Goal: Task Accomplishment & Management: Manage account settings

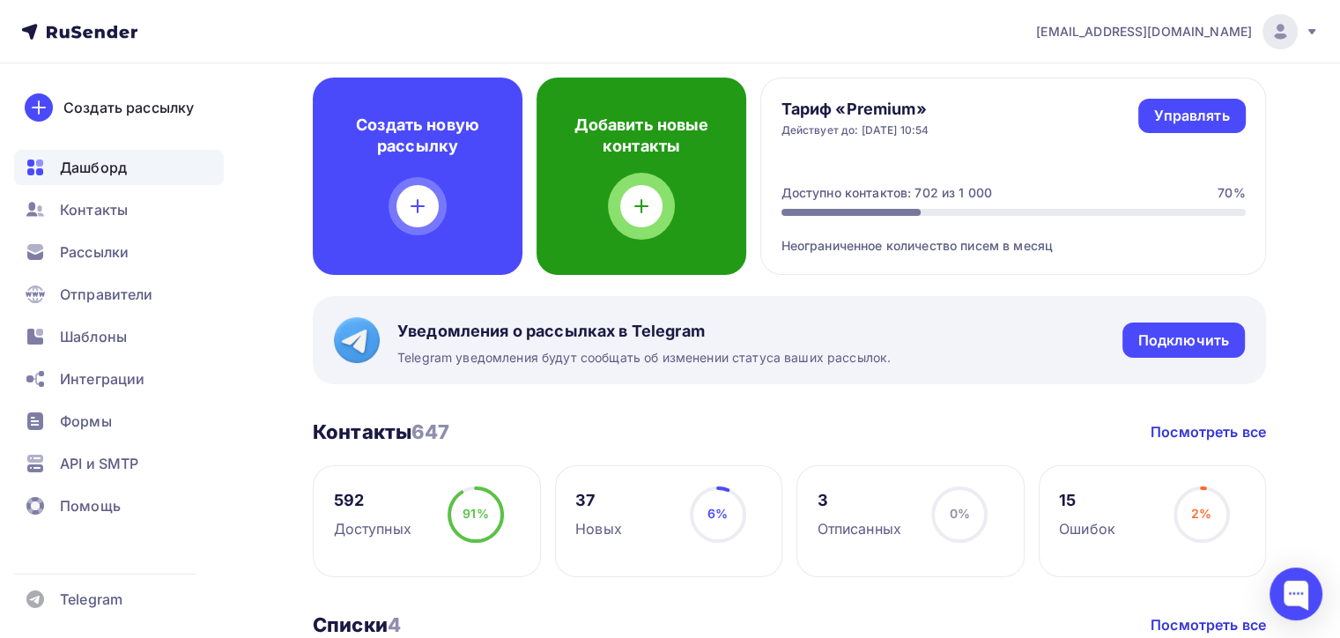
scroll to position [88, 0]
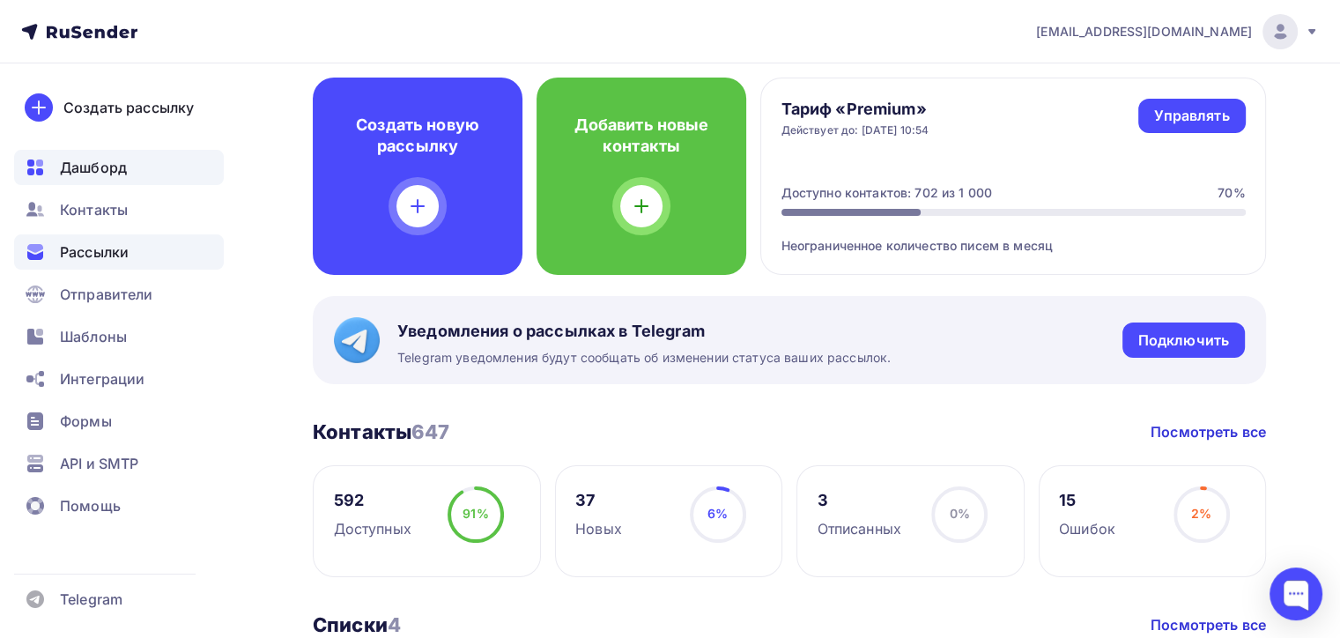
click at [94, 255] on span "Рассылки" at bounding box center [94, 251] width 69 height 21
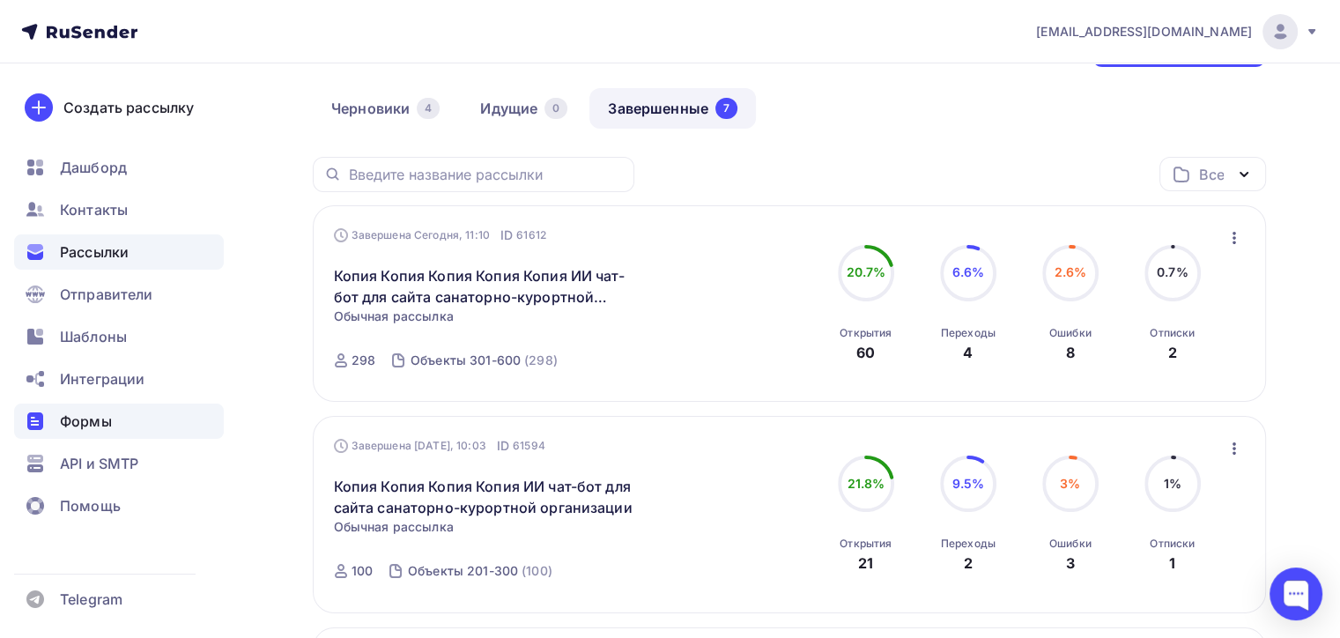
scroll to position [176, 0]
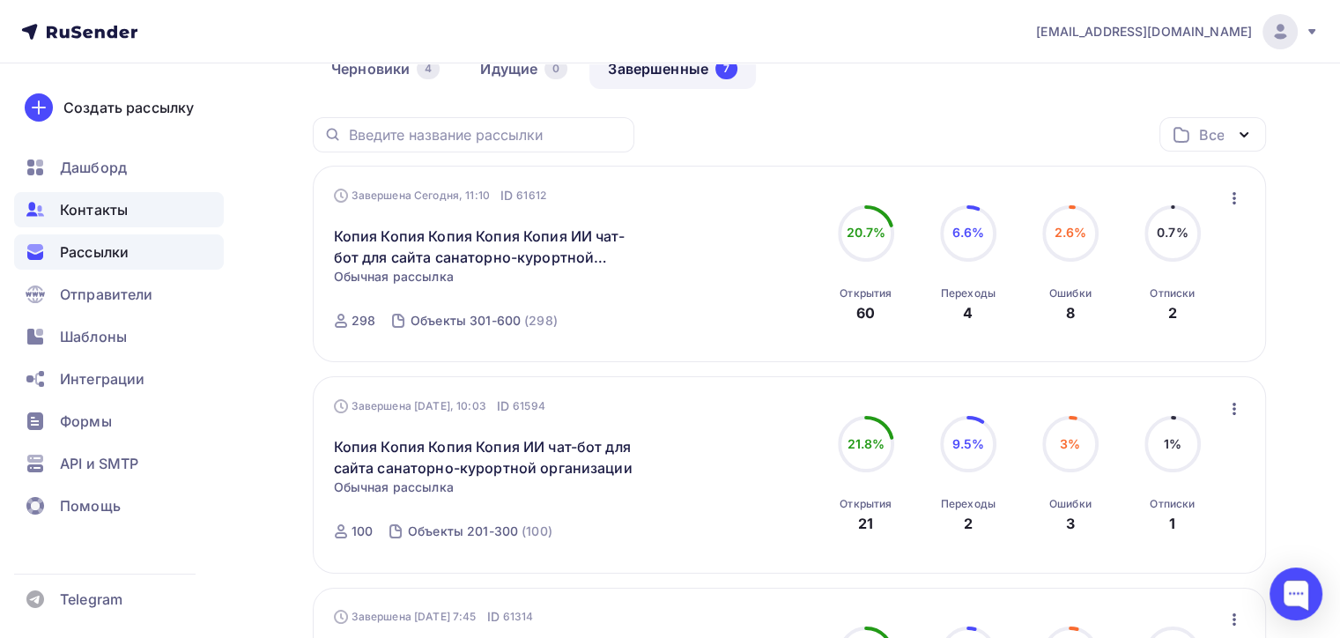
click at [106, 201] on span "Контакты" at bounding box center [94, 209] width 68 height 21
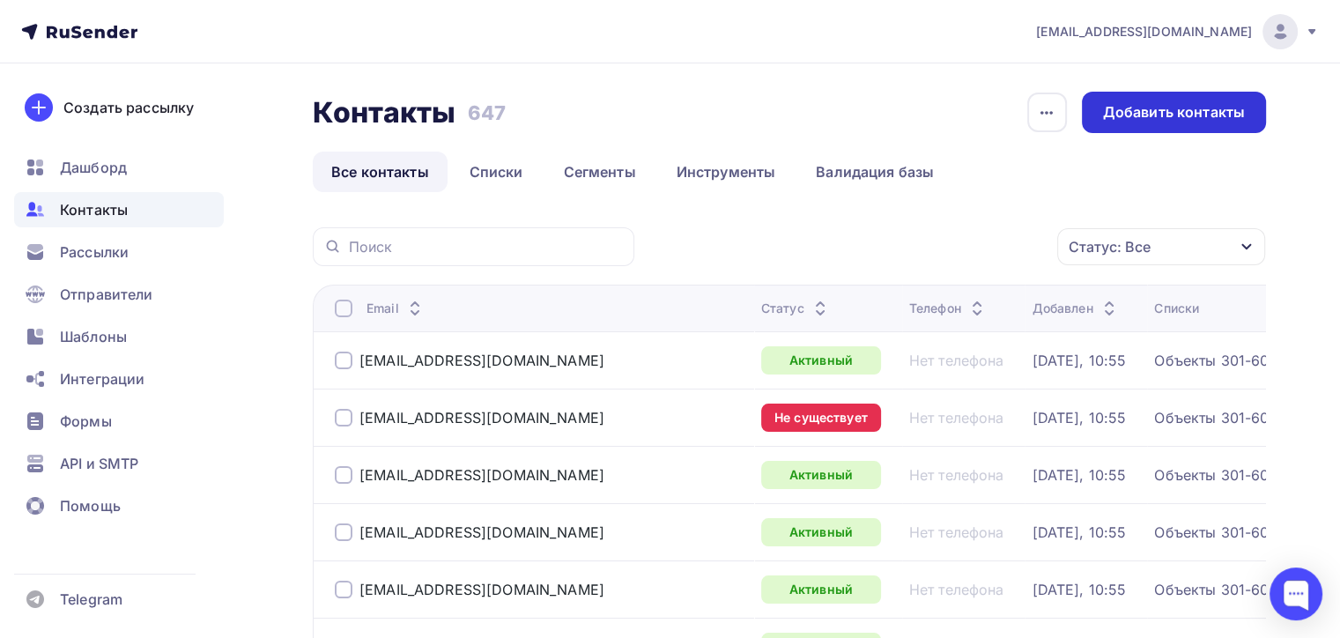
click at [1165, 102] on div "Добавить контакты" at bounding box center [1174, 112] width 142 height 20
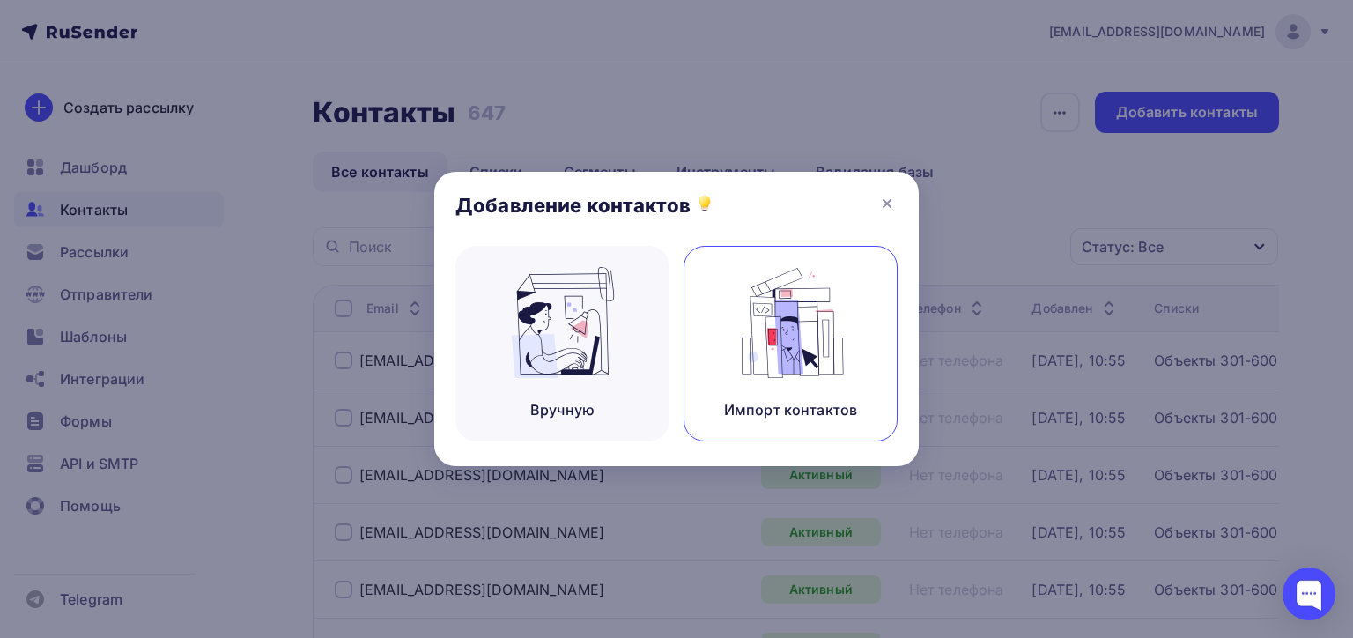
click at [803, 341] on img at bounding box center [791, 322] width 118 height 111
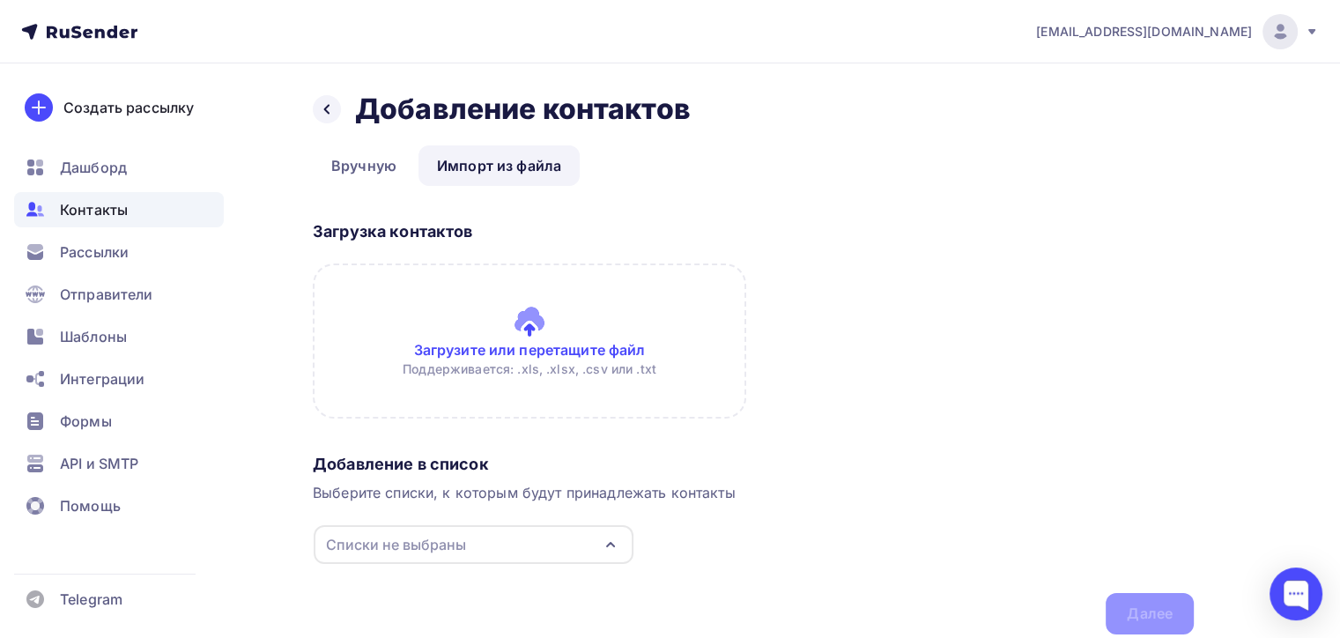
click at [609, 543] on icon "button" at bounding box center [610, 545] width 7 height 4
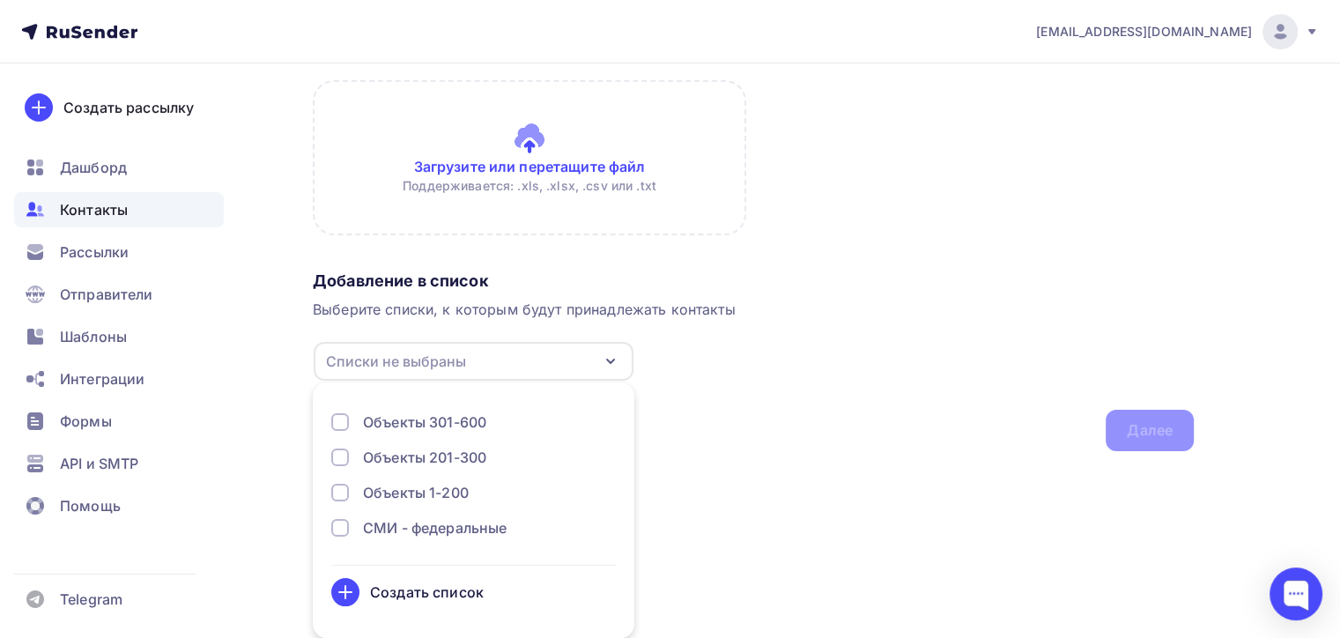
drag, startPoint x: 927, startPoint y: 296, endPoint x: 702, endPoint y: 247, distance: 229.9
click at [924, 296] on div "Добавление в список Выберите списки, к которым будут принадлежать контакты Спис…" at bounding box center [753, 357] width 881 height 188
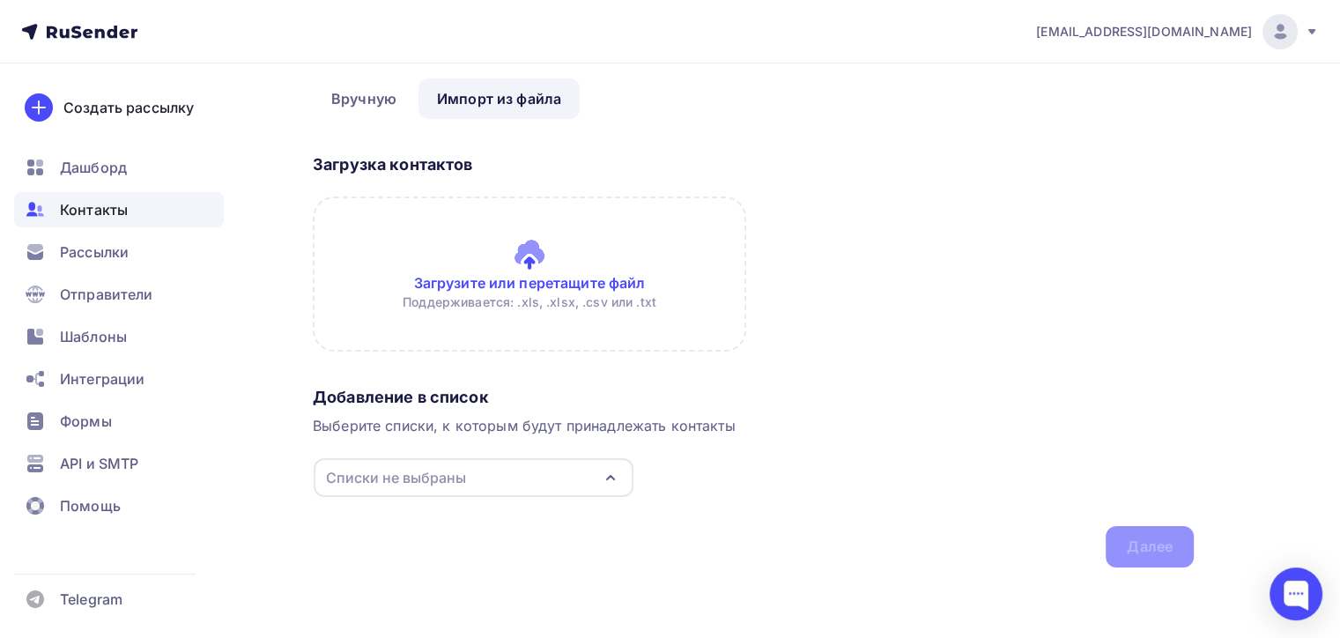
scroll to position [66, 0]
click at [518, 282] on input "file" at bounding box center [529, 274] width 433 height 155
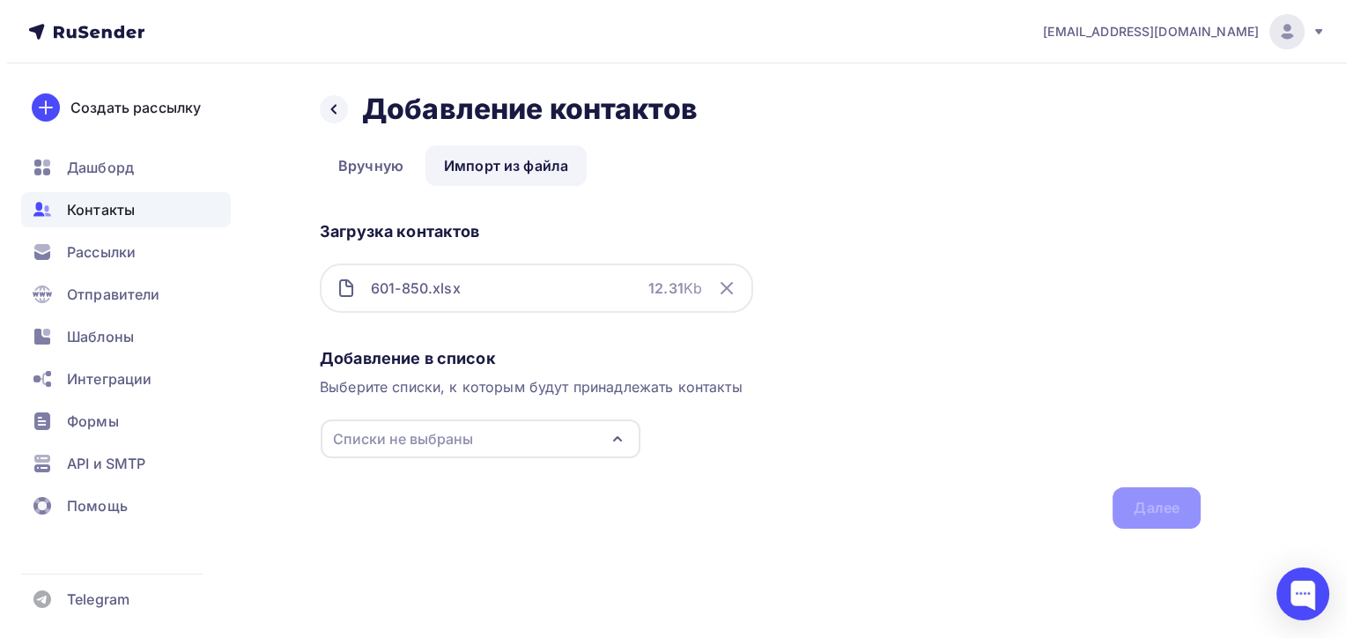
scroll to position [0, 0]
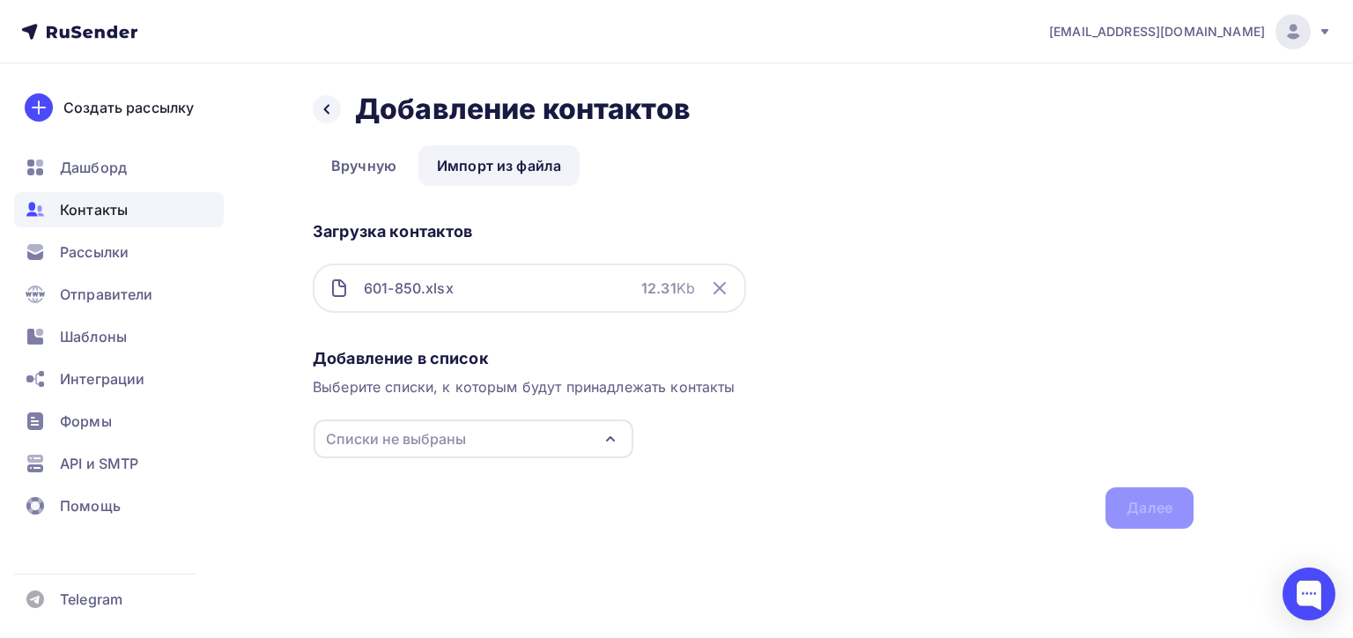
click at [609, 437] on icon "button" at bounding box center [610, 438] width 21 height 21
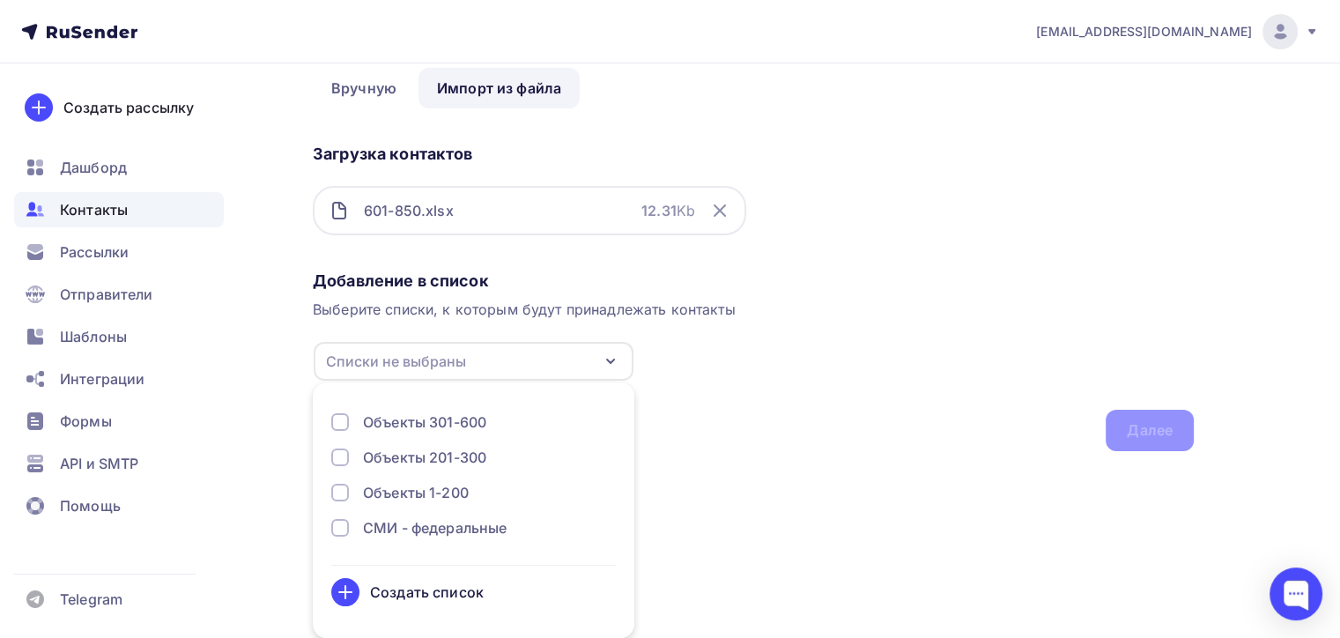
click at [417, 595] on div "Создать список" at bounding box center [427, 591] width 114 height 21
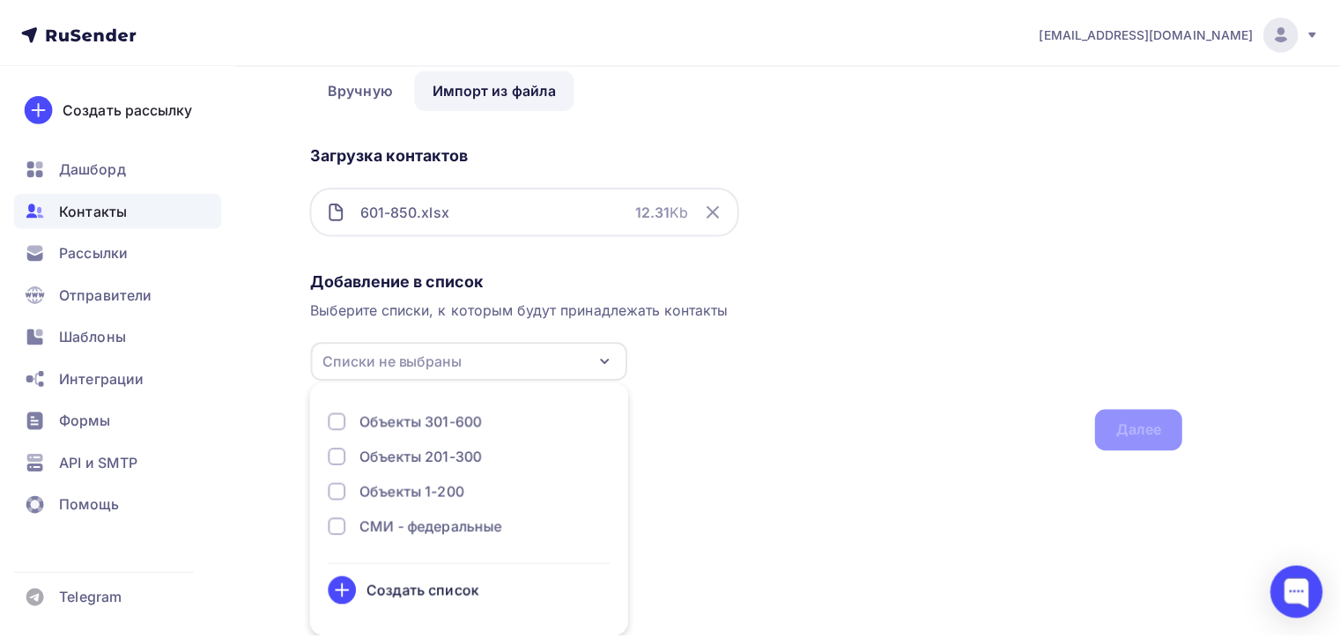
scroll to position [0, 0]
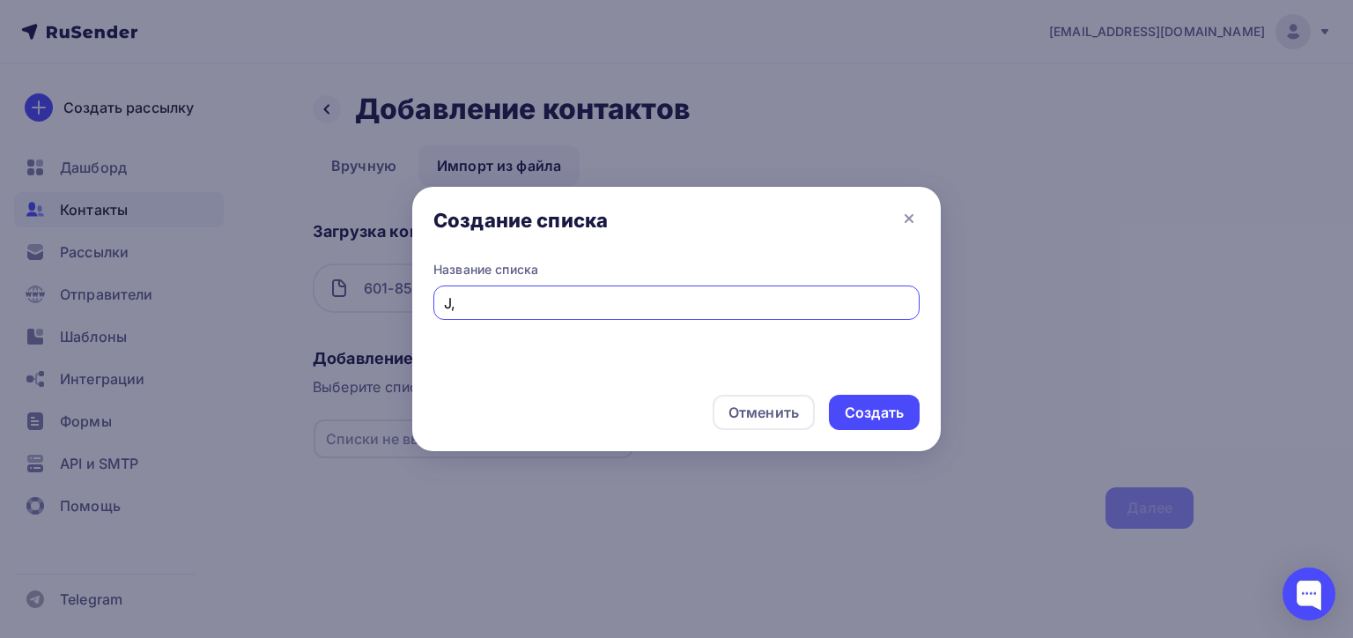
type input "J"
type input "Объекты 601-850"
click at [868, 416] on div "Создать" at bounding box center [874, 413] width 59 height 20
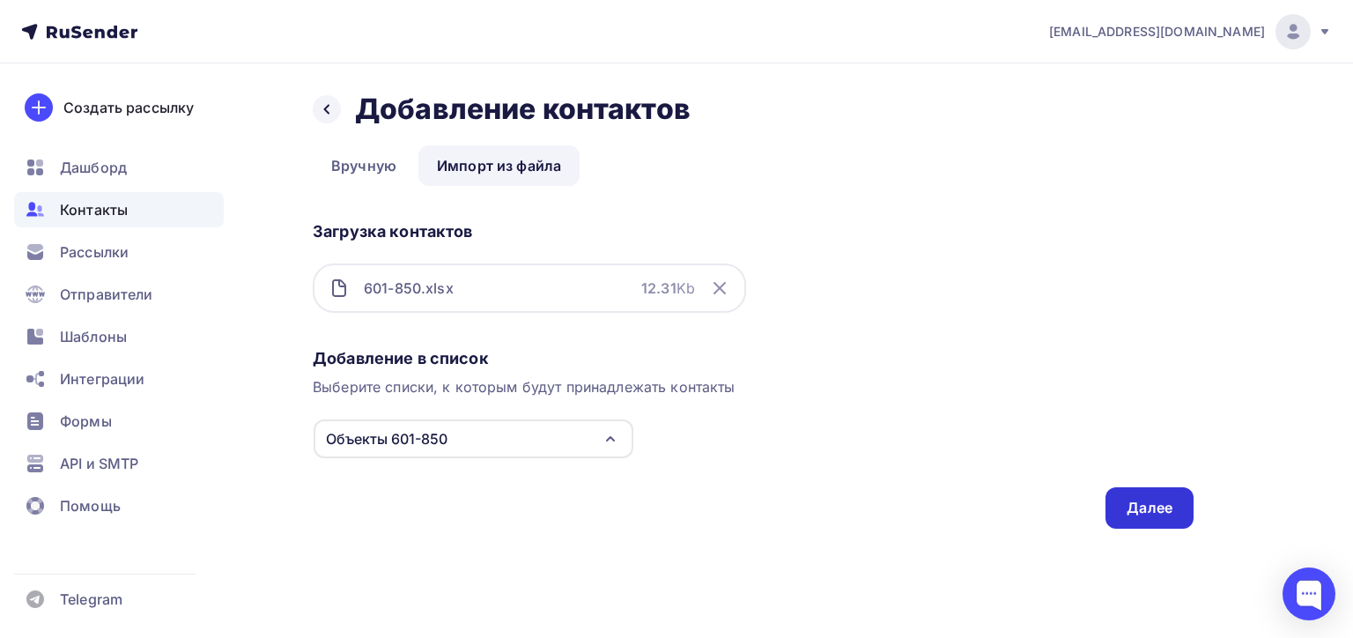
click at [1143, 503] on div "Далее" at bounding box center [1150, 508] width 46 height 20
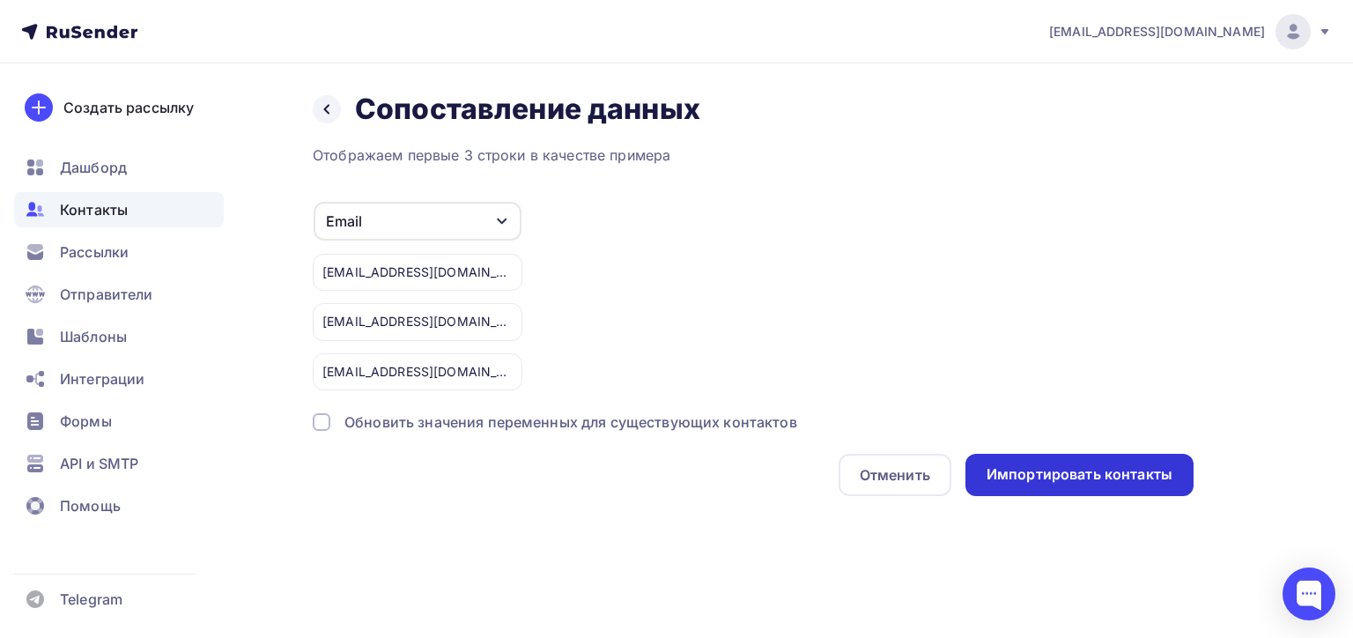
click at [1036, 469] on div "Импортировать контакты" at bounding box center [1079, 474] width 186 height 20
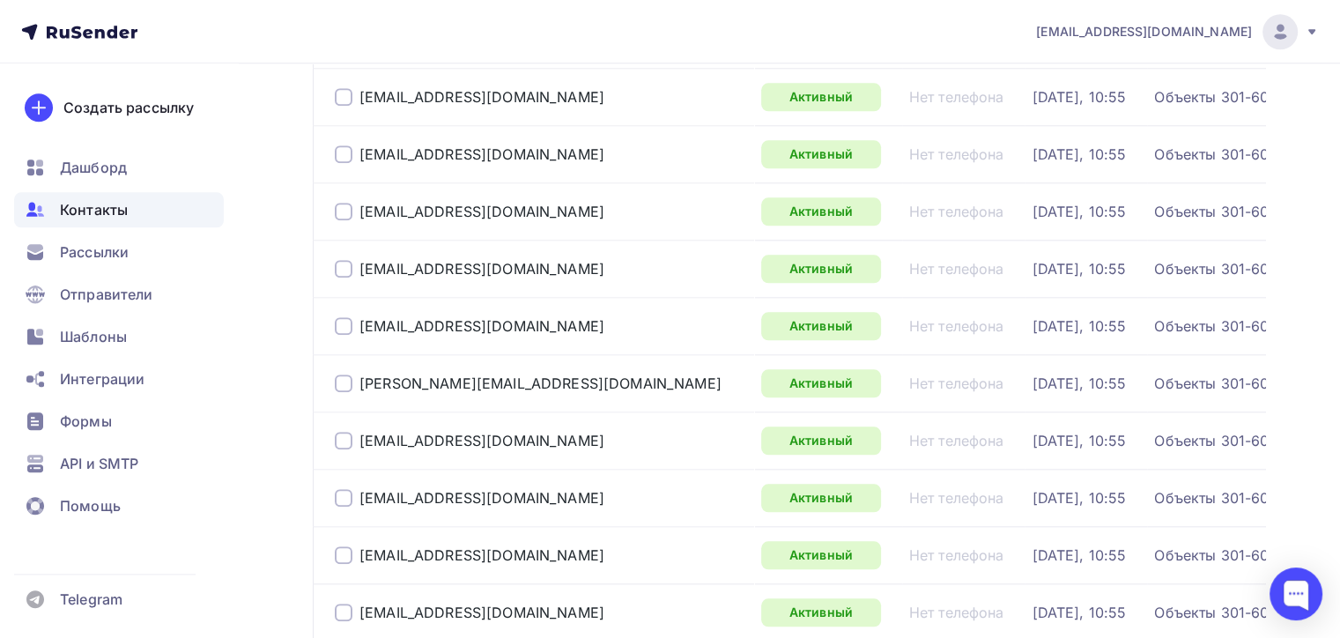
scroll to position [2727, 0]
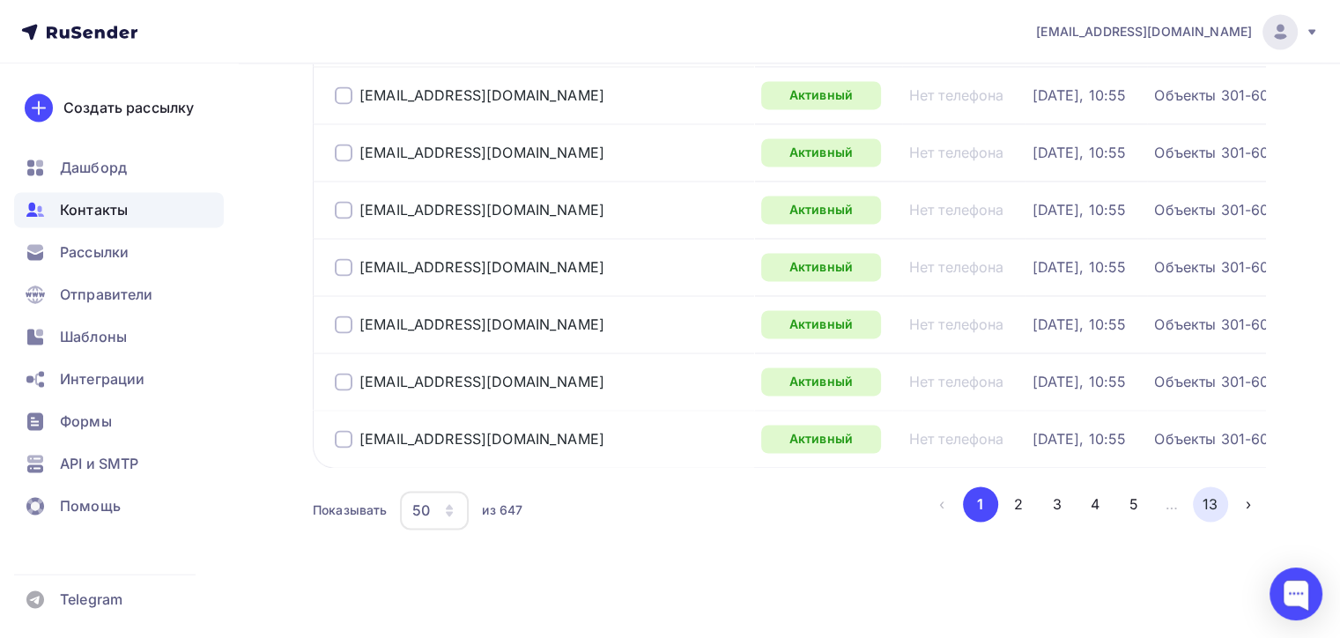
click at [1215, 497] on button "13" at bounding box center [1210, 503] width 35 height 35
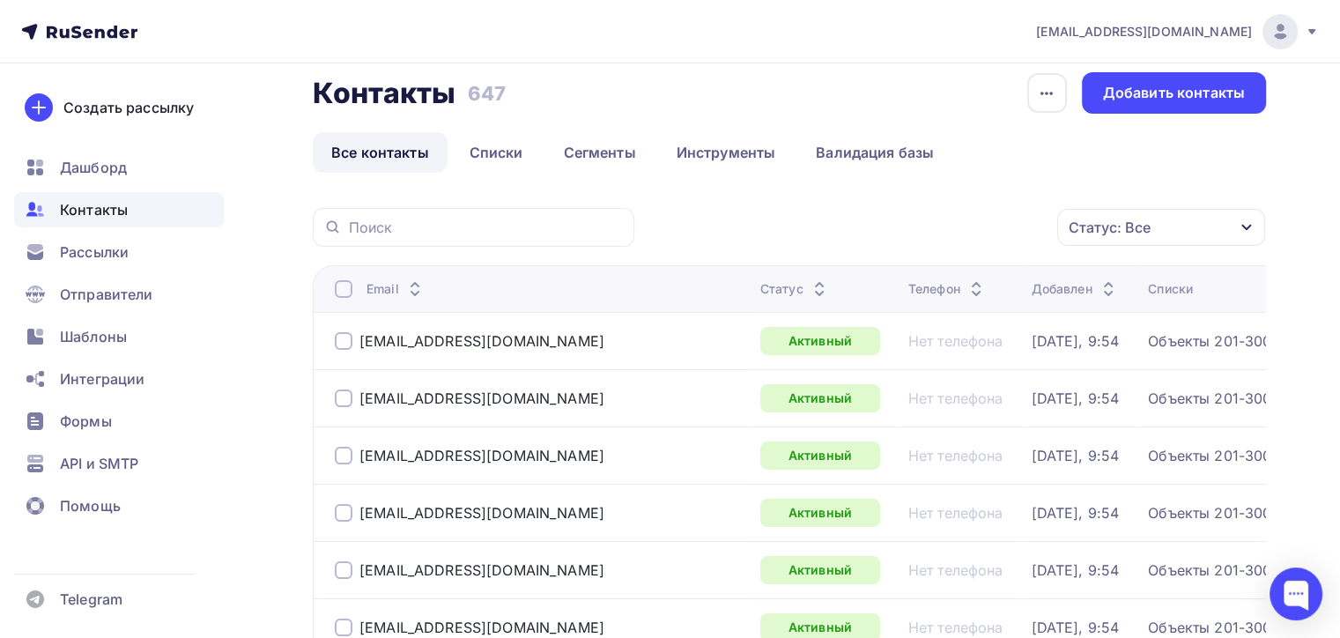
scroll to position [0, 0]
